Goal: Task Accomplishment & Management: Use online tool/utility

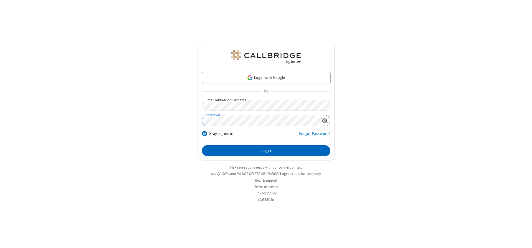
click at [266, 150] on button "Login" at bounding box center [266, 150] width 128 height 11
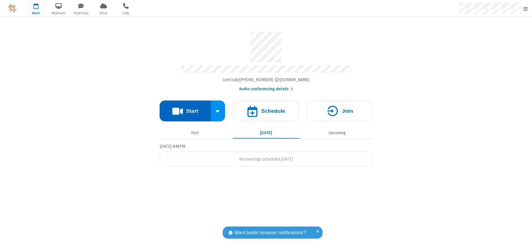
click at [185, 109] on button "Start" at bounding box center [185, 110] width 51 height 21
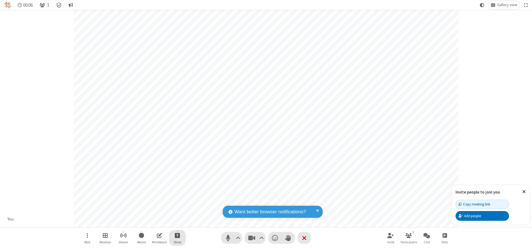
click at [177, 235] on span "Start sharing" at bounding box center [177, 234] width 5 height 7
click at [177, 201] on span "Share additional camera" at bounding box center [180, 202] width 41 height 5
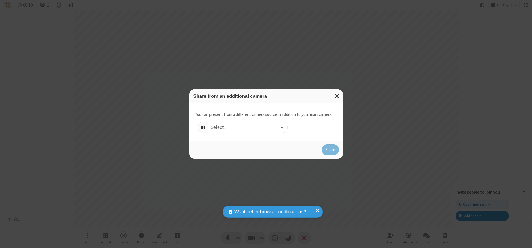
click at [248, 127] on div "Select..." at bounding box center [248, 127] width 80 height 11
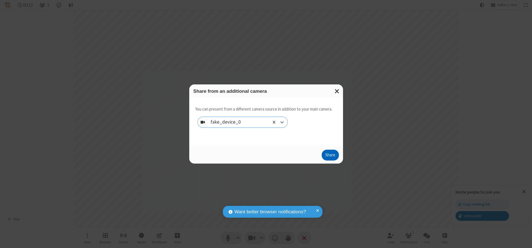
click at [330, 156] on button "Share" at bounding box center [330, 154] width 17 height 11
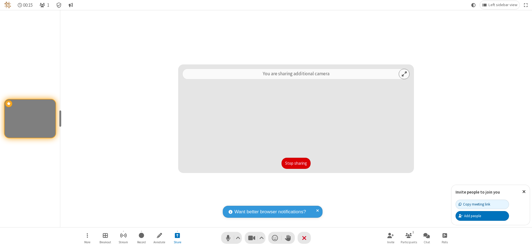
click at [296, 163] on button "Stop sharing" at bounding box center [296, 162] width 29 height 11
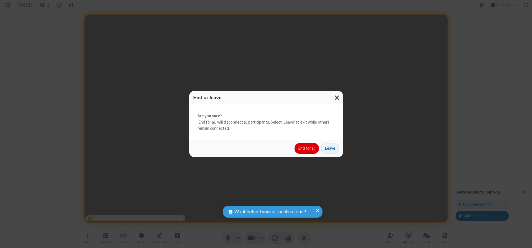
click at [307, 148] on button "End for all" at bounding box center [307, 148] width 24 height 11
